Goal: Task Accomplishment & Management: Manage account settings

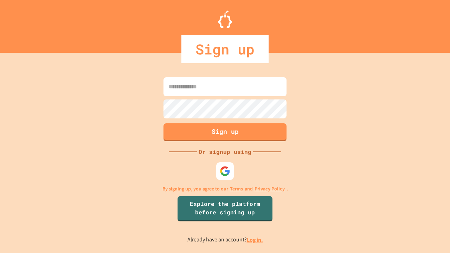
click at [255, 240] on link "Log in." at bounding box center [255, 239] width 16 height 7
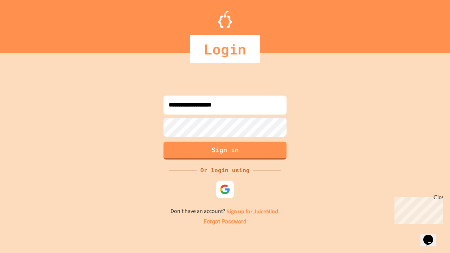
type input "**********"
